Goal: Task Accomplishment & Management: Manage account settings

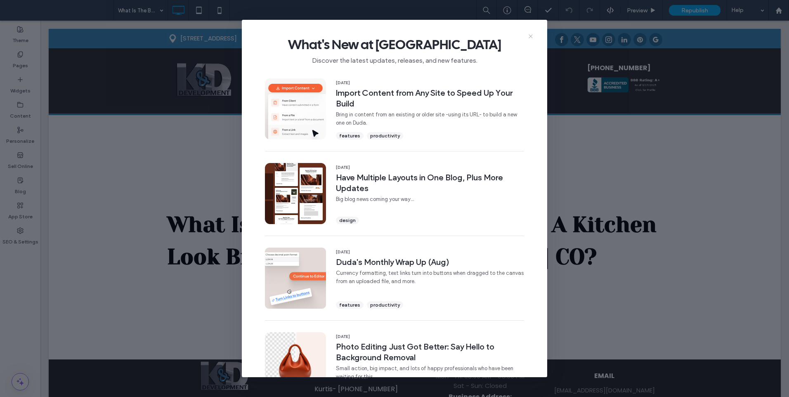
click at [529, 35] on icon at bounding box center [530, 36] width 7 height 7
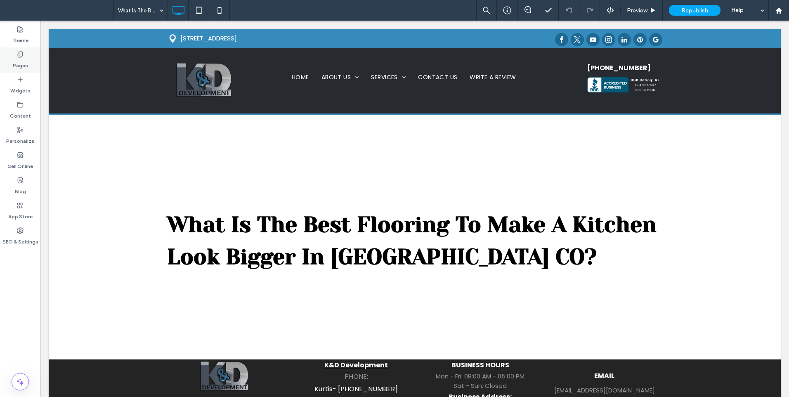
drag, startPoint x: 28, startPoint y: 56, endPoint x: 166, endPoint y: 216, distance: 211.7
click at [28, 56] on div "Pages" at bounding box center [20, 59] width 40 height 25
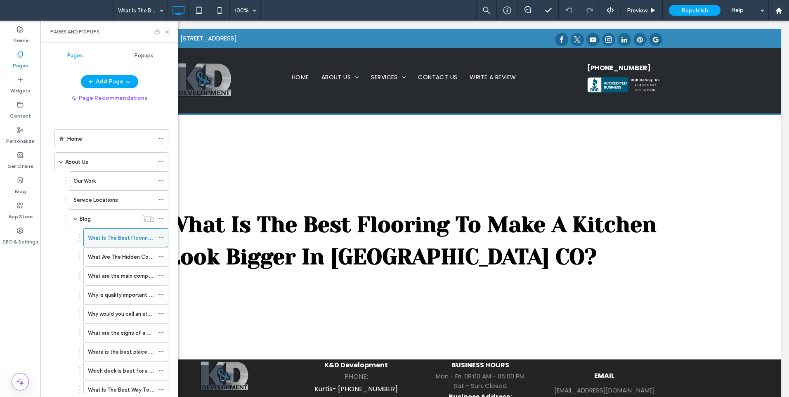
click at [164, 239] on div at bounding box center [163, 237] width 10 height 12
click at [161, 238] on use at bounding box center [160, 237] width 5 height 1
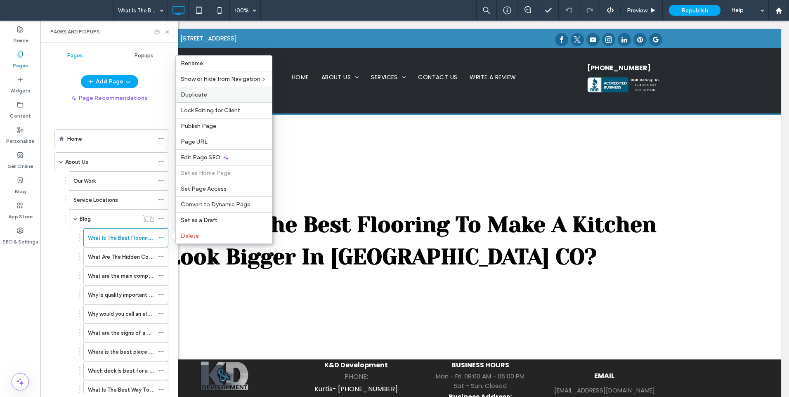
click at [223, 96] on label "Duplicate" at bounding box center [224, 94] width 86 height 7
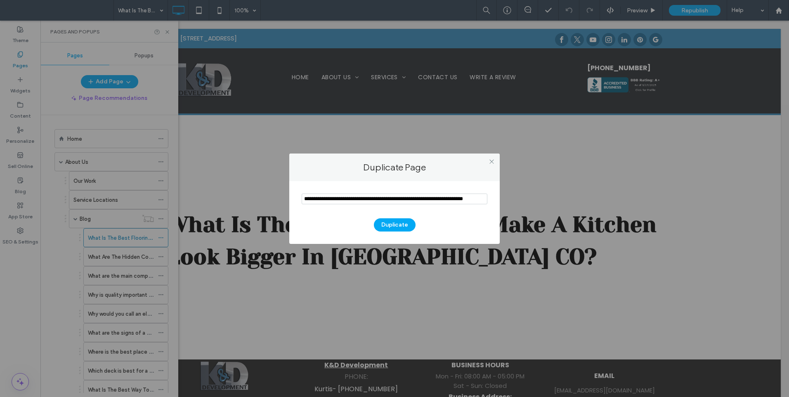
scroll to position [0, 16]
click at [415, 201] on input "notEmpty" at bounding box center [395, 198] width 186 height 11
type input "**********"
click at [391, 225] on button "Duplicate" at bounding box center [395, 224] width 42 height 13
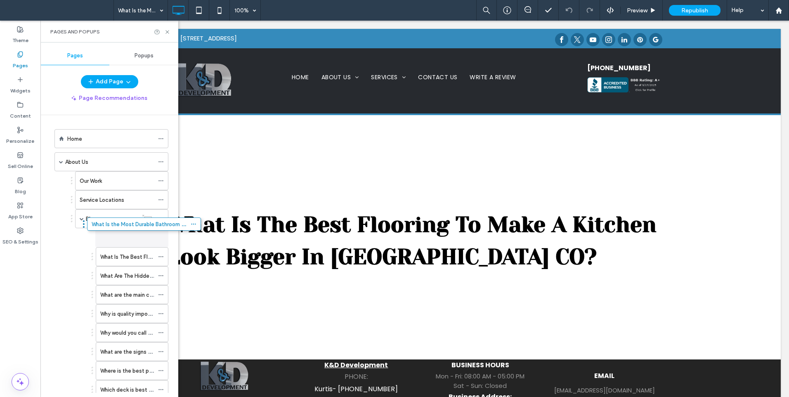
drag, startPoint x: 87, startPoint y: 112, endPoint x: 123, endPoint y: 231, distance: 124.5
click at [162, 238] on icon at bounding box center [161, 238] width 6 height 6
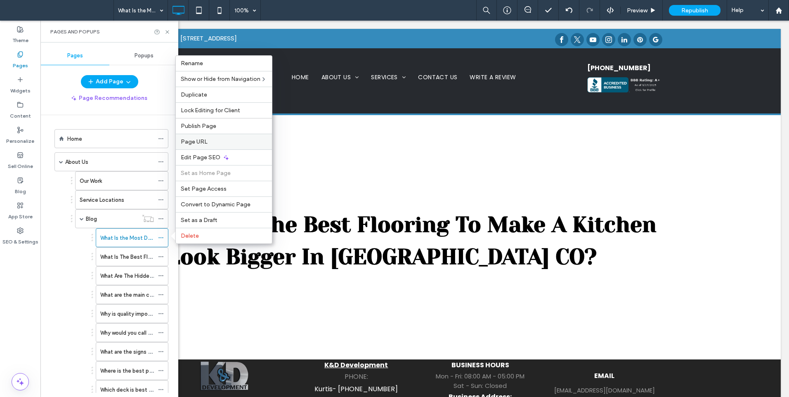
click at [207, 139] on label "Page URL" at bounding box center [224, 141] width 86 height 7
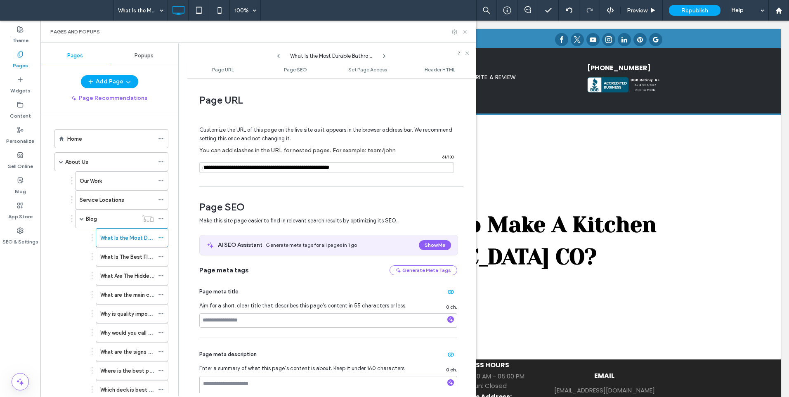
click at [465, 33] on icon at bounding box center [465, 32] width 6 height 6
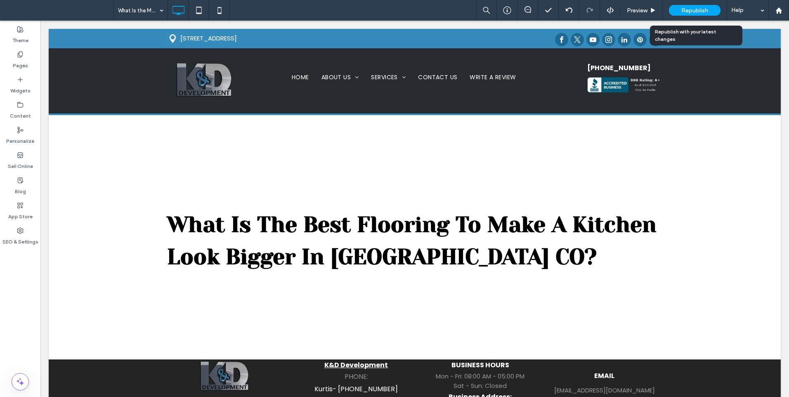
click at [709, 10] on div "Republish" at bounding box center [695, 10] width 52 height 11
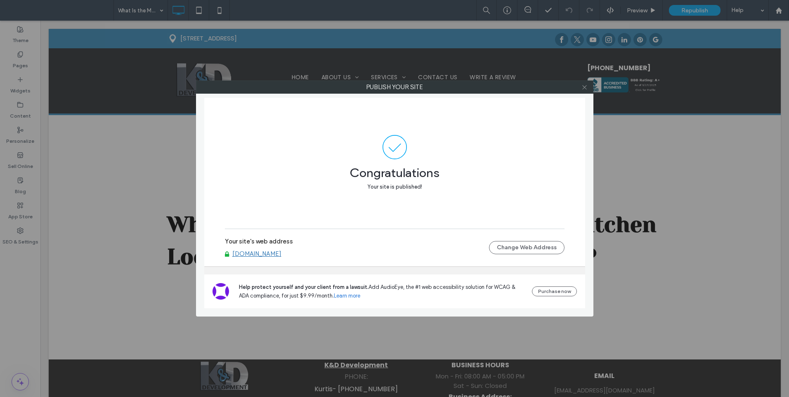
click at [582, 86] on icon at bounding box center [584, 87] width 6 height 6
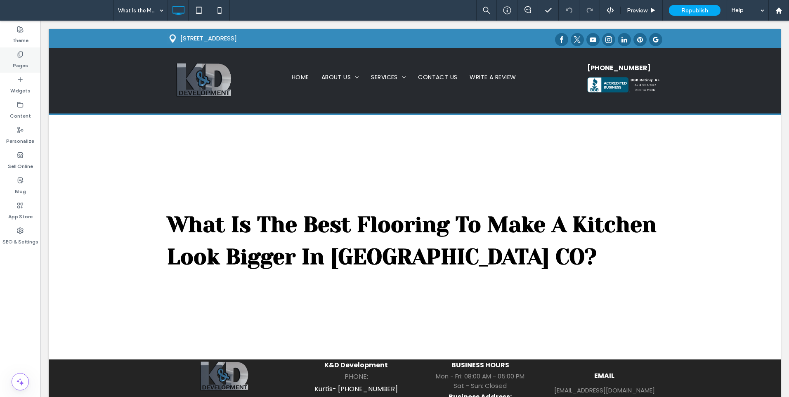
click at [17, 59] on label "Pages" at bounding box center [20, 64] width 15 height 12
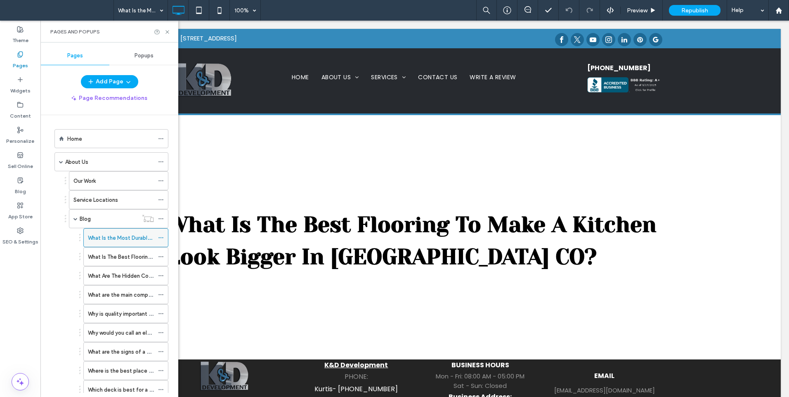
click at [163, 238] on icon at bounding box center [161, 238] width 6 height 6
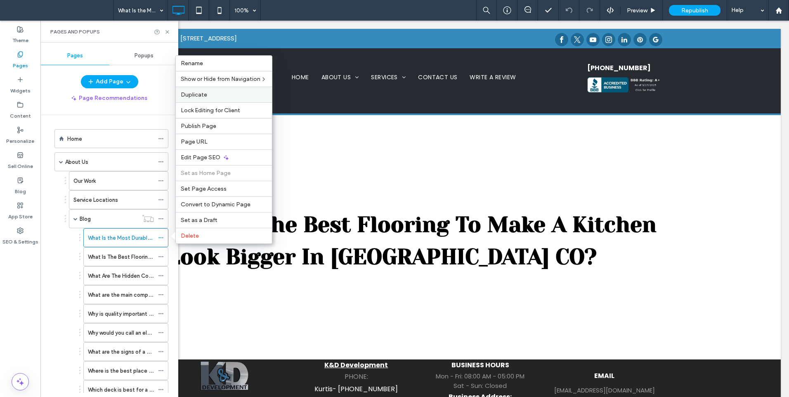
click at [204, 96] on span "Duplicate" at bounding box center [194, 94] width 26 height 7
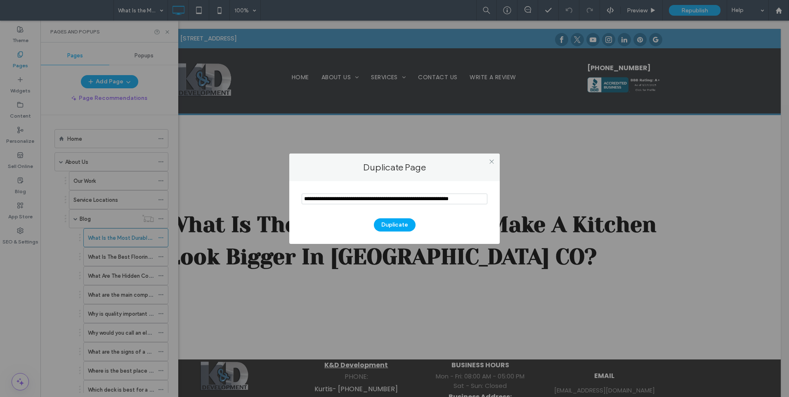
click at [367, 193] on section at bounding box center [395, 199] width 186 height 21
click at [367, 198] on input "notEmpty" at bounding box center [395, 198] width 186 height 11
paste input "**********"
type input "**********"
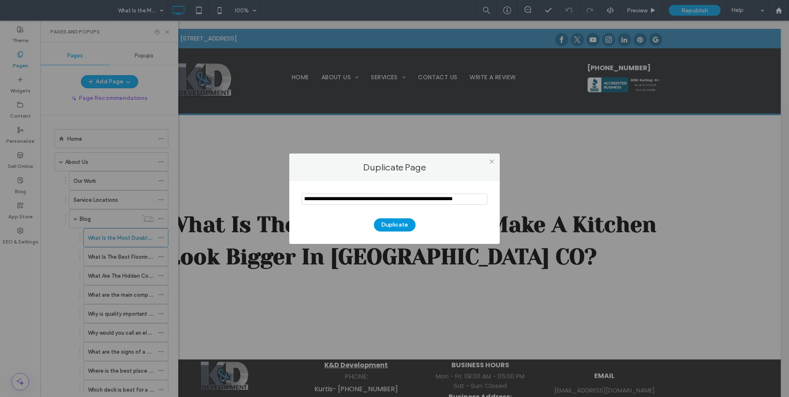
scroll to position [0, 0]
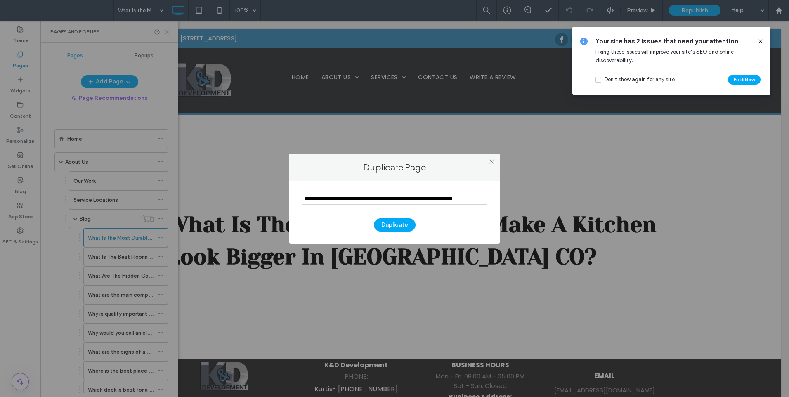
drag, startPoint x: 396, startPoint y: 225, endPoint x: 322, endPoint y: 231, distance: 73.7
click at [322, 231] on div "Duplicate" at bounding box center [395, 220] width 186 height 21
click at [345, 201] on input "notEmpty" at bounding box center [395, 198] width 186 height 11
paste input "**********"
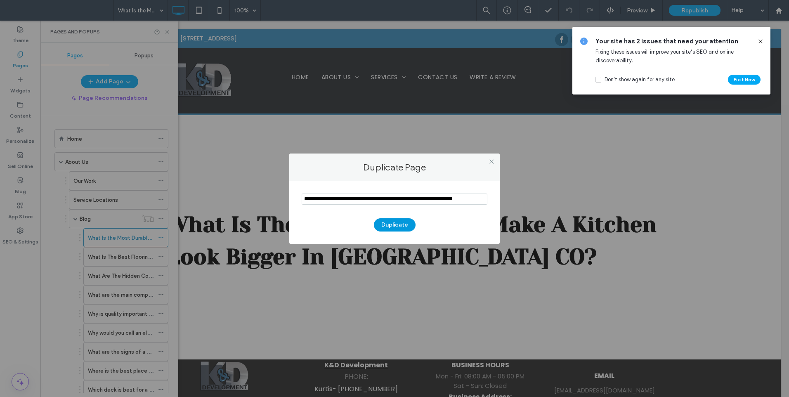
type input "**********"
click at [389, 225] on button "Duplicate" at bounding box center [395, 224] width 42 height 13
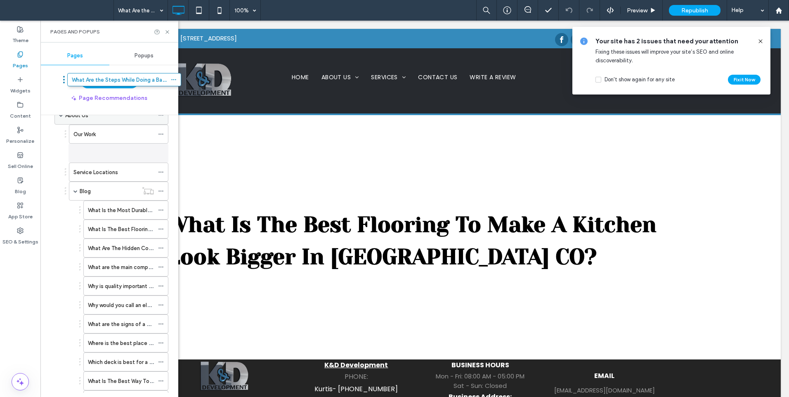
scroll to position [5, 0]
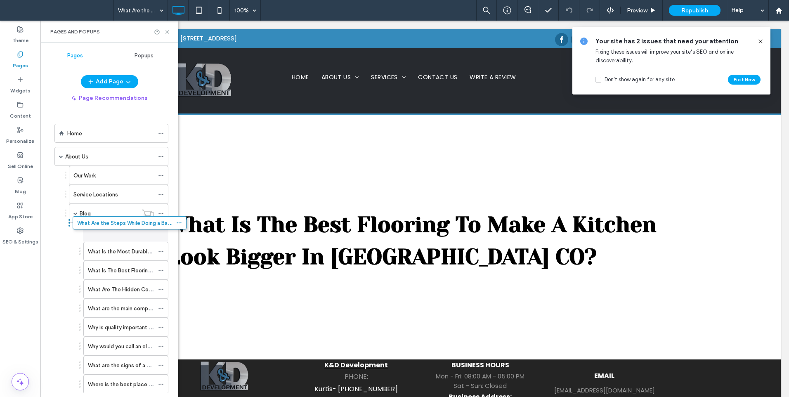
drag, startPoint x: 95, startPoint y: 366, endPoint x: 113, endPoint y: 229, distance: 138.1
click at [164, 231] on div at bounding box center [163, 232] width 10 height 12
click at [158, 231] on icon at bounding box center [161, 232] width 6 height 6
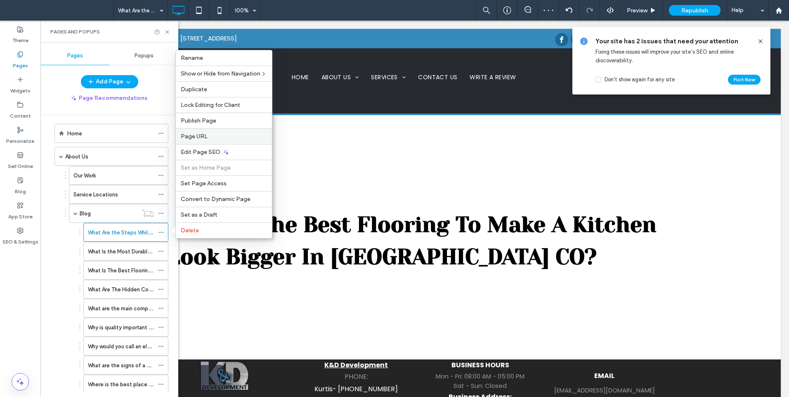
click at [201, 137] on span "Page URL" at bounding box center [194, 136] width 27 height 7
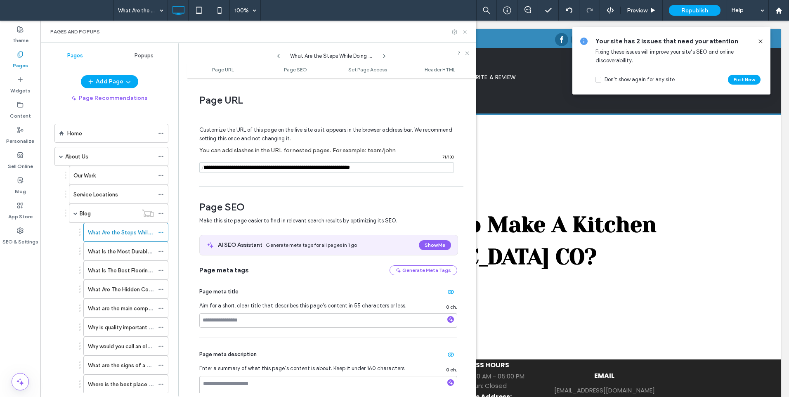
click at [464, 33] on icon at bounding box center [465, 32] width 6 height 6
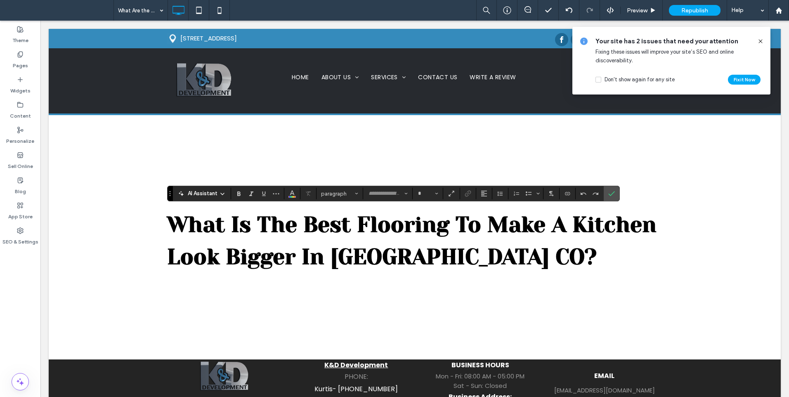
type input "**********"
type input "**"
type input "*******"
type input "**"
click at [609, 196] on icon "Confirm" at bounding box center [611, 193] width 7 height 7
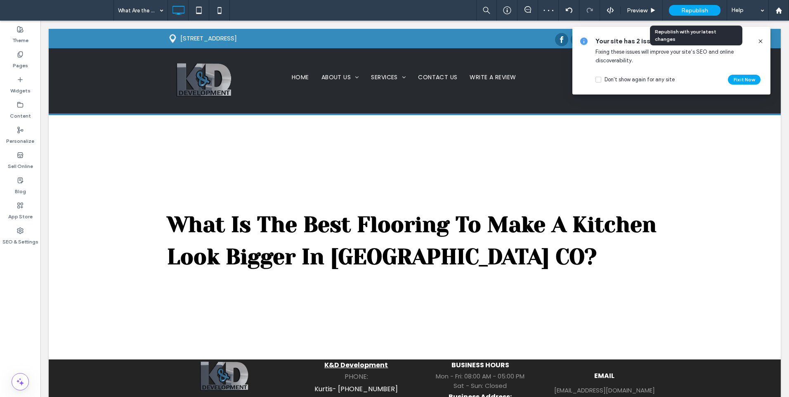
click at [711, 9] on div "Republish" at bounding box center [695, 10] width 52 height 11
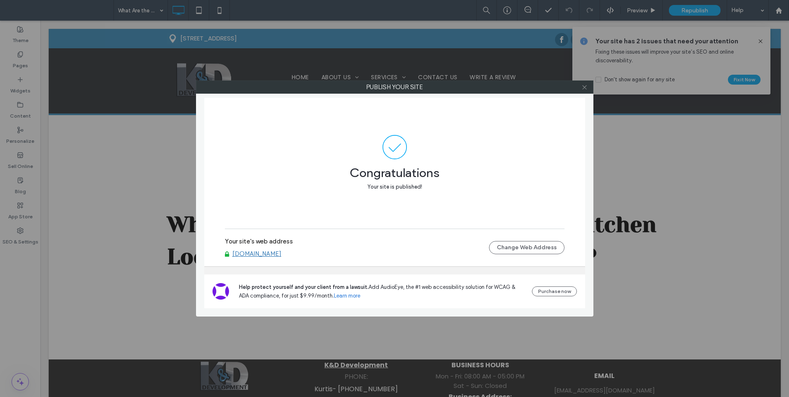
click at [585, 90] on icon at bounding box center [584, 87] width 6 height 6
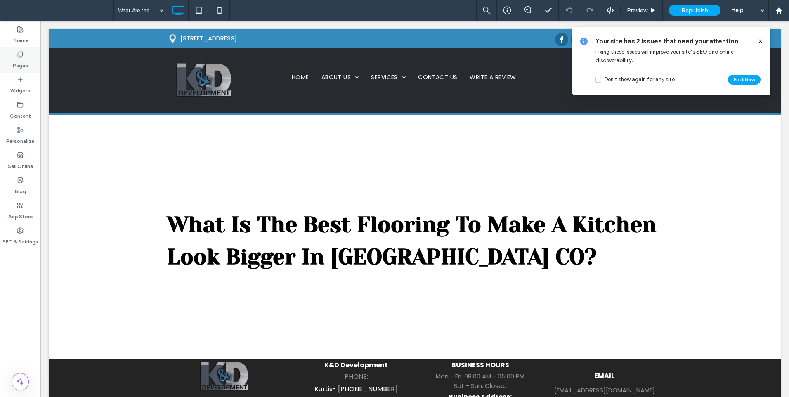
click at [12, 71] on div "Pages" at bounding box center [20, 59] width 40 height 25
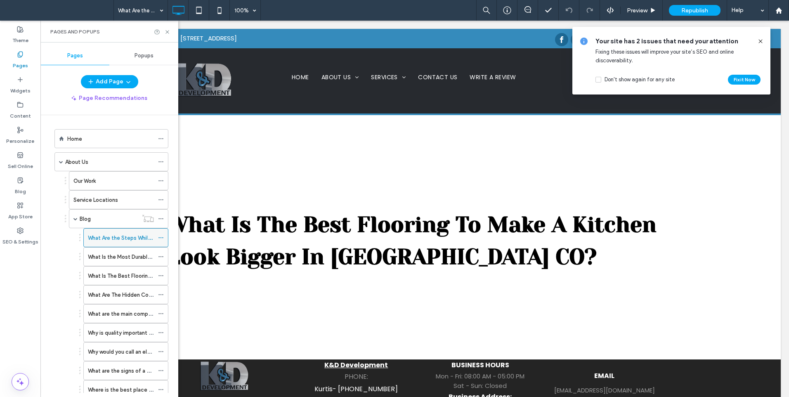
click at [159, 237] on use at bounding box center [160, 237] width 5 height 1
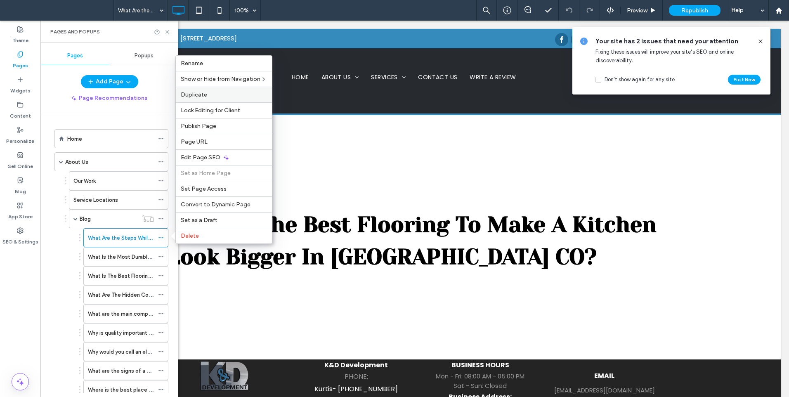
click at [211, 98] on div "Duplicate" at bounding box center [224, 95] width 96 height 16
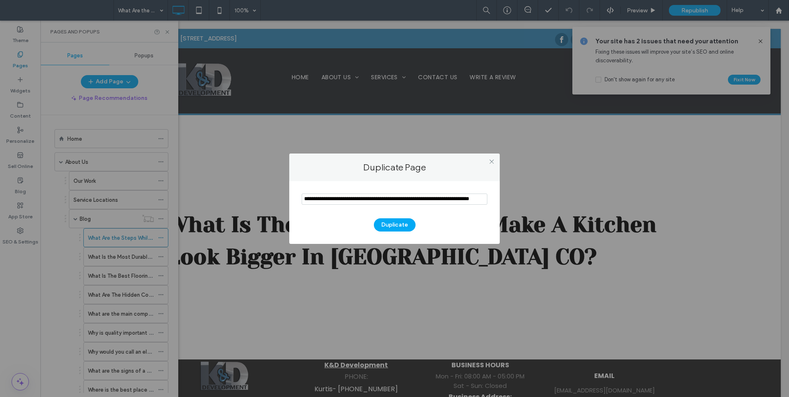
scroll to position [0, 0]
click at [344, 202] on input "notEmpty" at bounding box center [395, 198] width 186 height 11
paste input "**********"
type input "**********"
click at [389, 228] on button "Duplicate" at bounding box center [395, 224] width 42 height 13
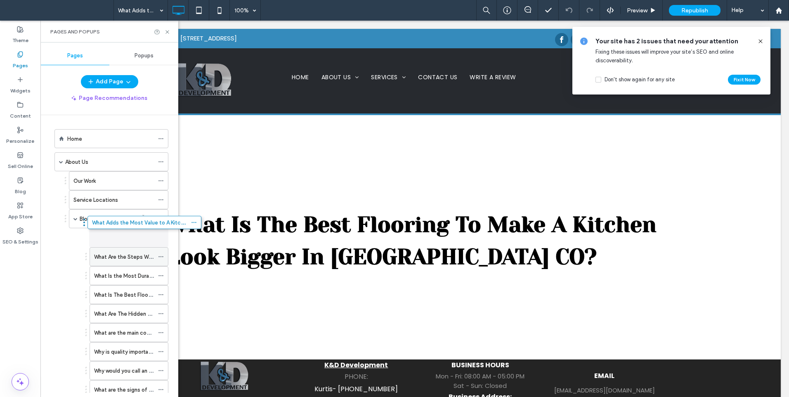
drag, startPoint x: 89, startPoint y: 365, endPoint x: 122, endPoint y: 228, distance: 140.9
click at [164, 236] on div at bounding box center [163, 237] width 10 height 12
click at [163, 236] on div at bounding box center [163, 237] width 10 height 12
click at [163, 236] on icon at bounding box center [161, 238] width 6 height 6
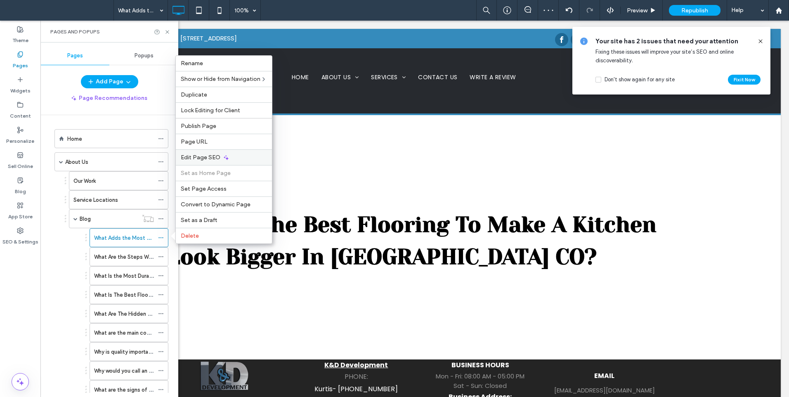
click at [208, 161] on div "Edit Page SEO" at bounding box center [224, 157] width 96 height 16
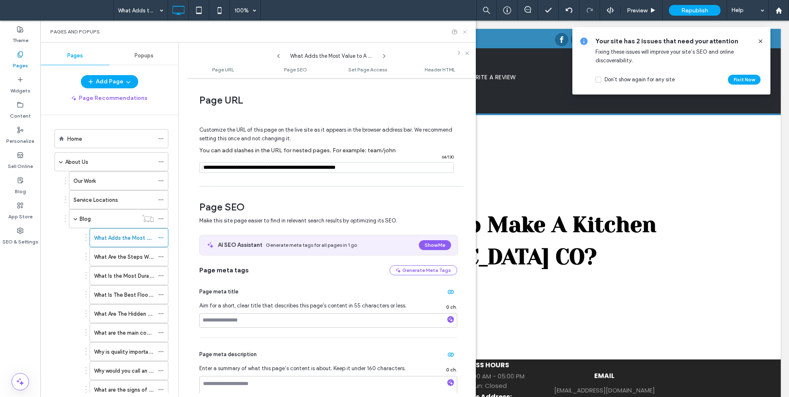
click at [463, 30] on use at bounding box center [464, 31] width 3 height 3
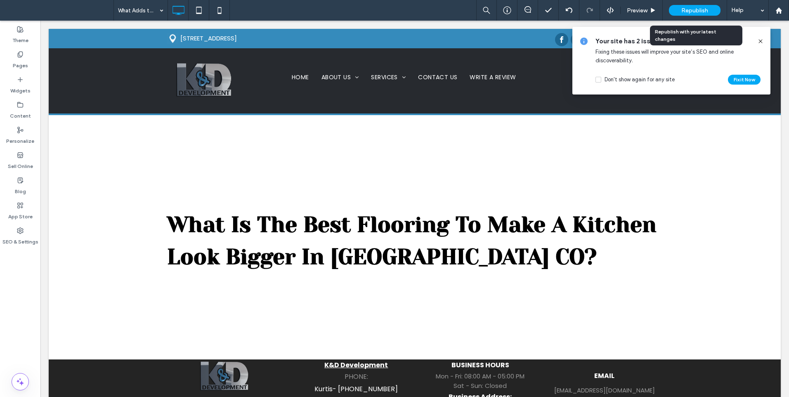
click at [703, 8] on span "Republish" at bounding box center [694, 10] width 27 height 7
